Goal: Task Accomplishment & Management: Use online tool/utility

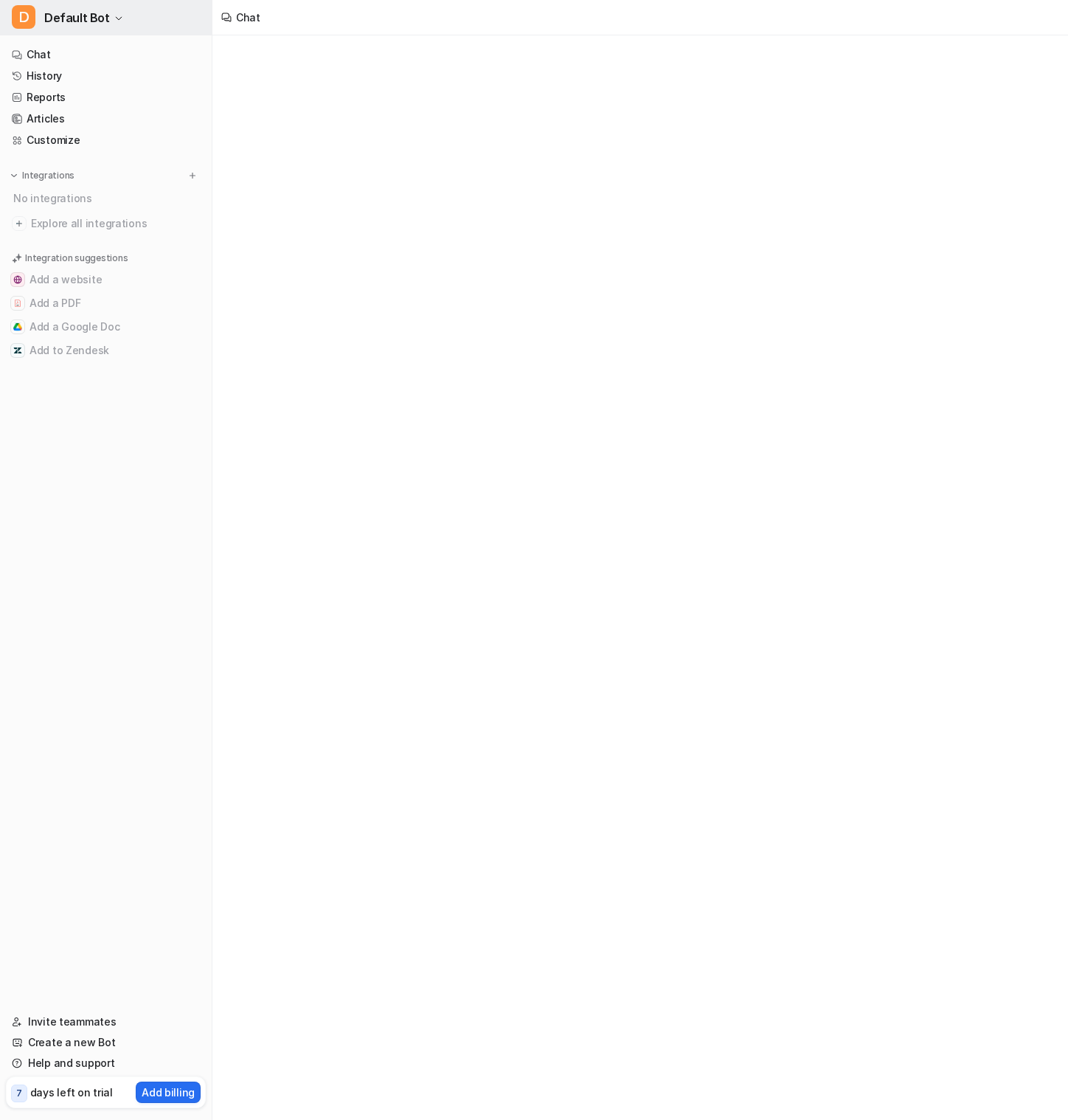
click at [86, 25] on span "Default Bot" at bounding box center [77, 18] width 66 height 21
type textarea "**********"
click at [102, 602] on div "D Default Bot D Default Bot Create a new bot Settings Sign out Chat History Rep…" at bounding box center [106, 560] width 212 height 1120
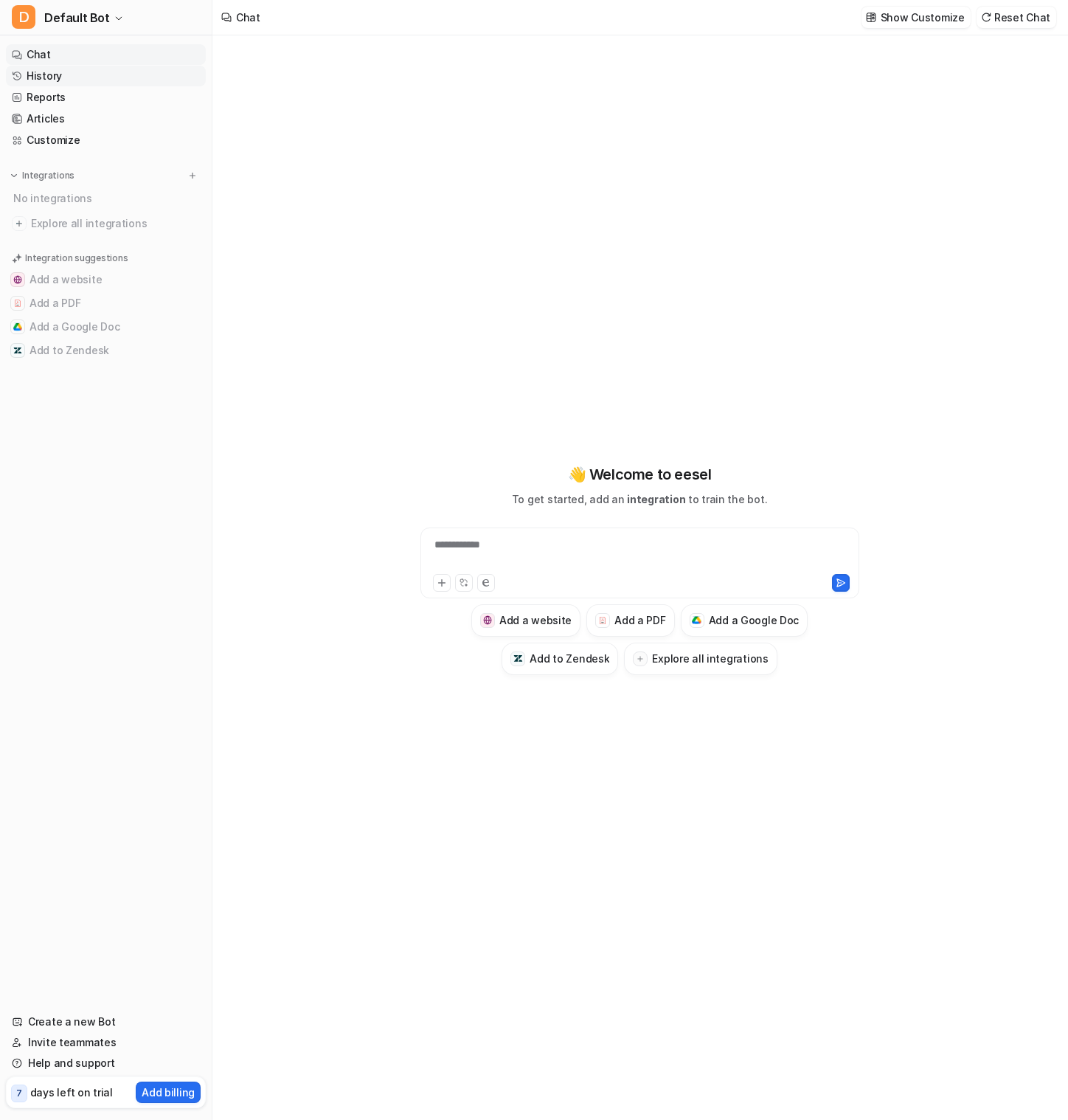
click at [73, 75] on link "History" at bounding box center [106, 76] width 200 height 21
click at [107, 19] on button "D Default Bot" at bounding box center [106, 18] width 212 height 36
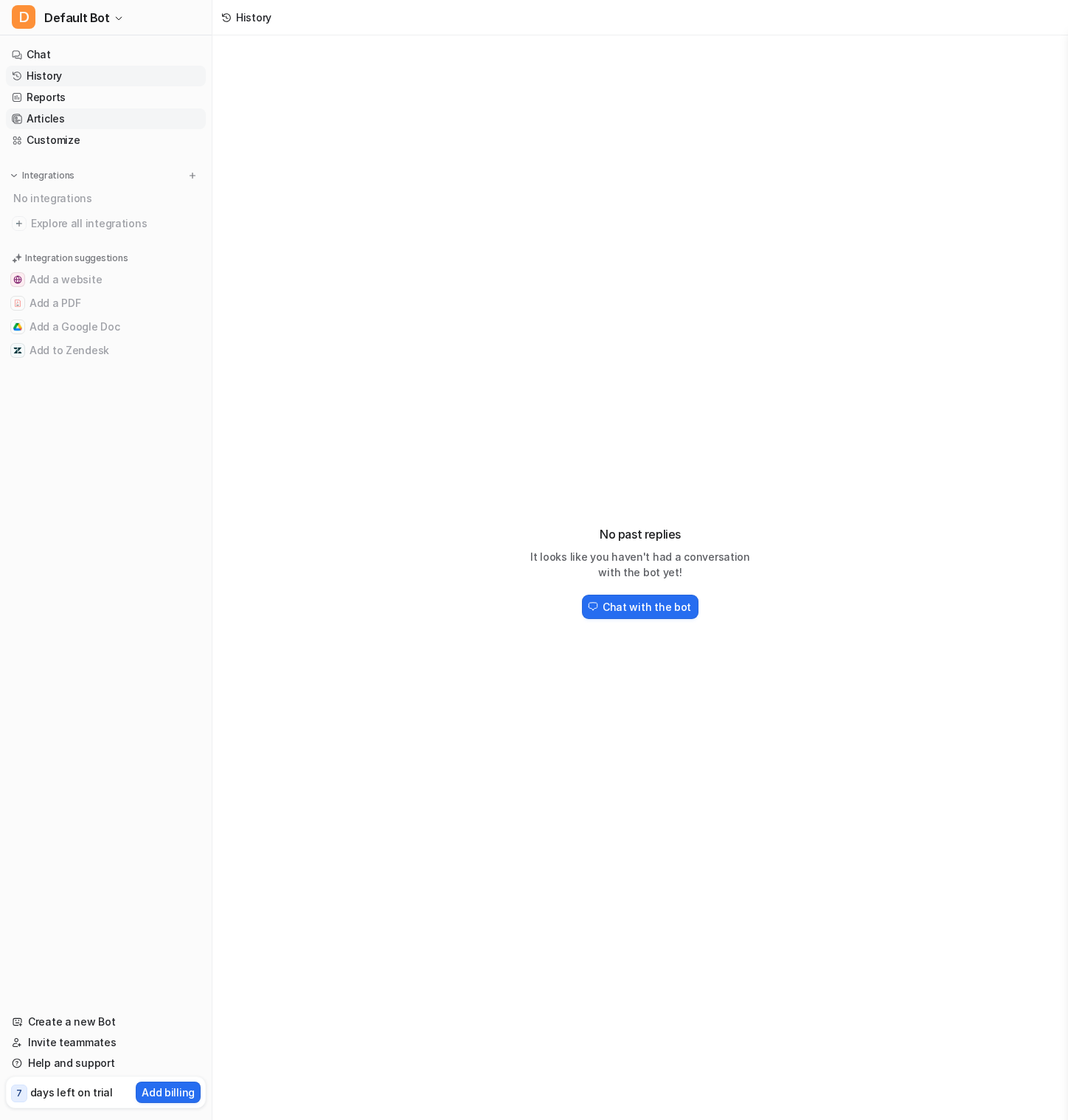
click at [71, 115] on link "Articles" at bounding box center [106, 119] width 200 height 21
